Goal: Check status: Check status

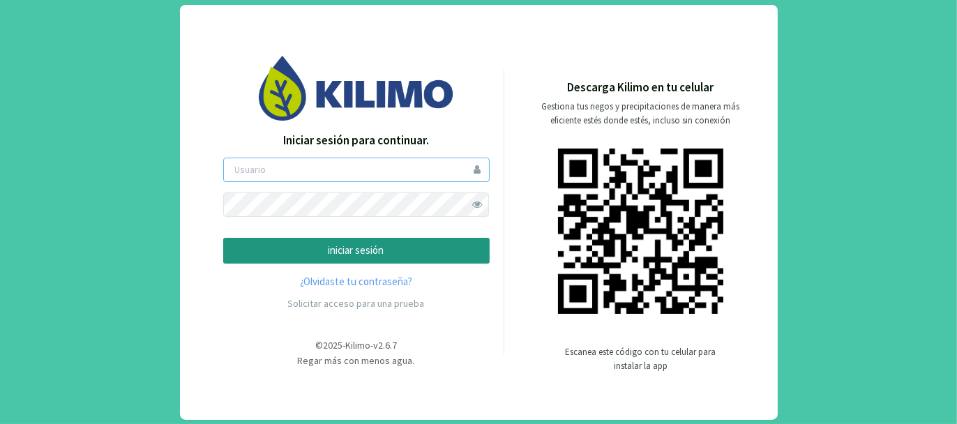
type input "tacchi"
click at [380, 249] on p "iniciar sesión" at bounding box center [356, 251] width 243 height 16
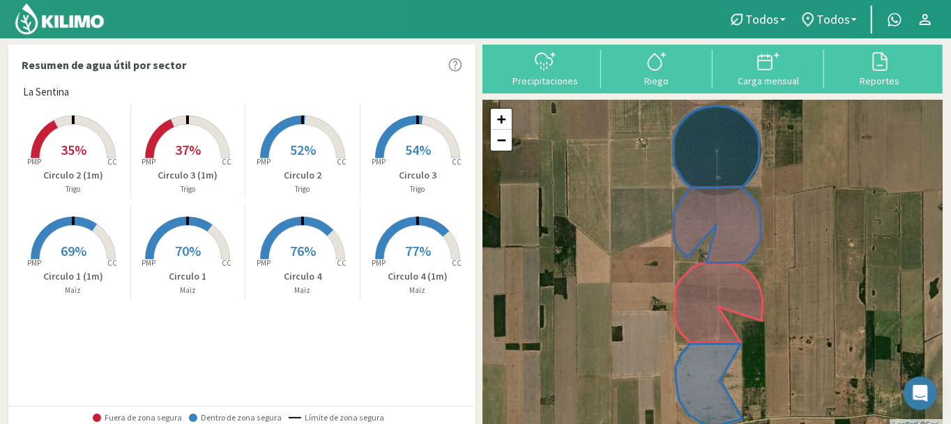
click at [68, 154] on span "35%" at bounding box center [74, 149] width 26 height 17
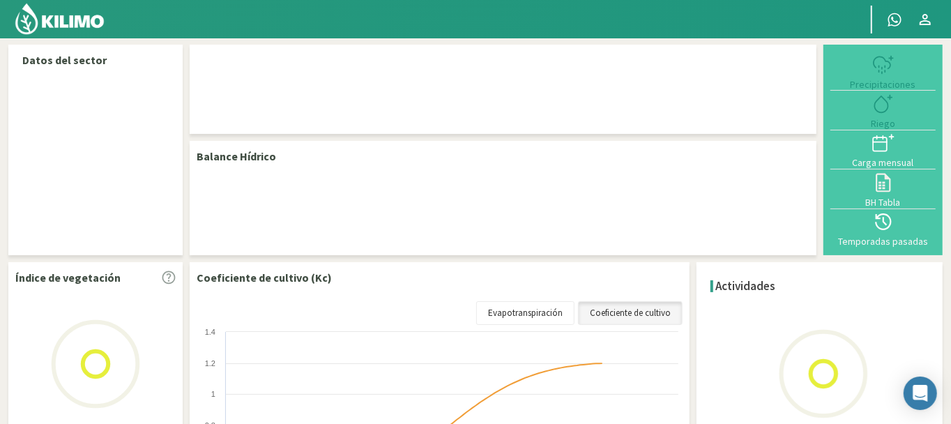
select select "3: Object"
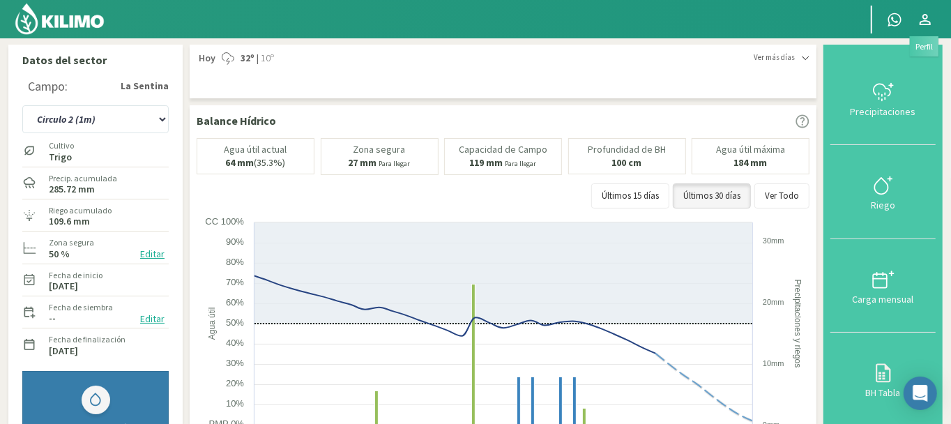
click at [923, 17] on icon at bounding box center [925, 19] width 17 height 17
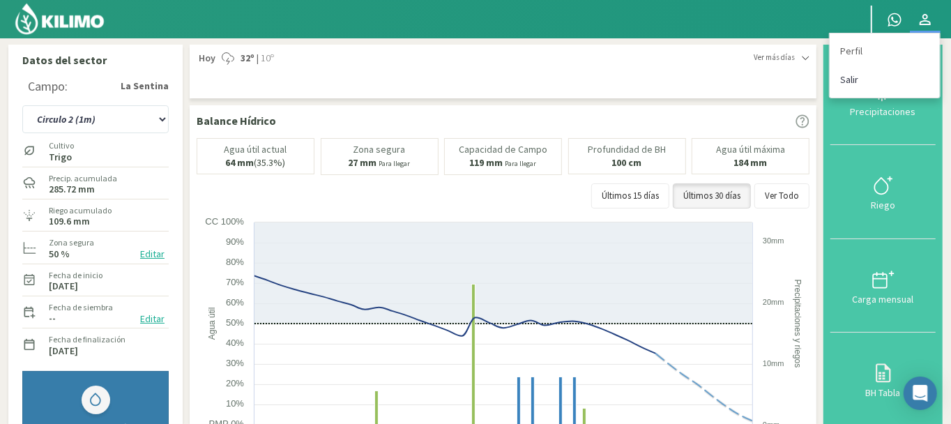
click at [852, 78] on link "Salir" at bounding box center [885, 80] width 110 height 29
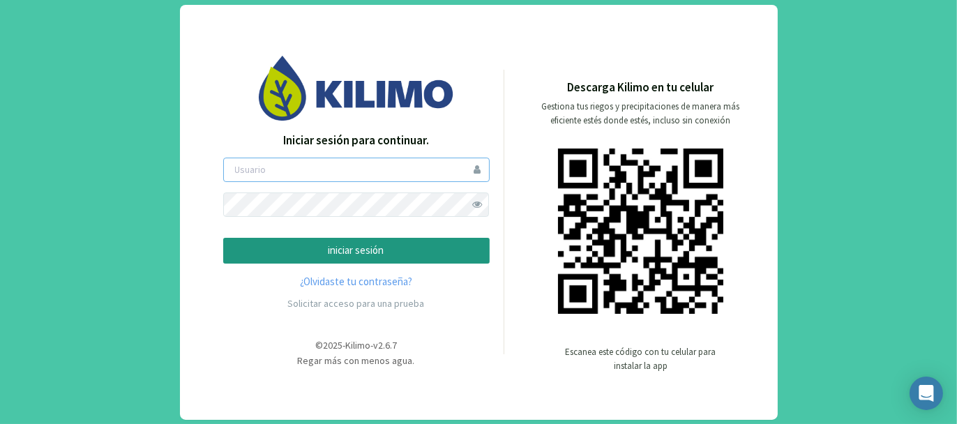
type input "tacchi"
